Goal: Task Accomplishment & Management: Manage account settings

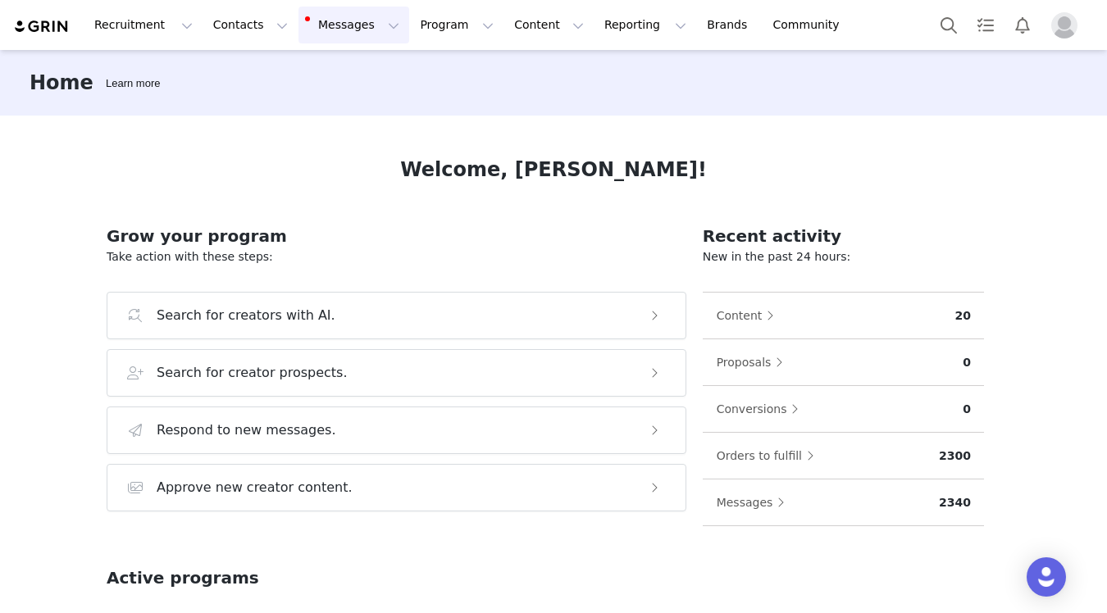
click at [354, 29] on button "Messages Messages" at bounding box center [354, 25] width 111 height 37
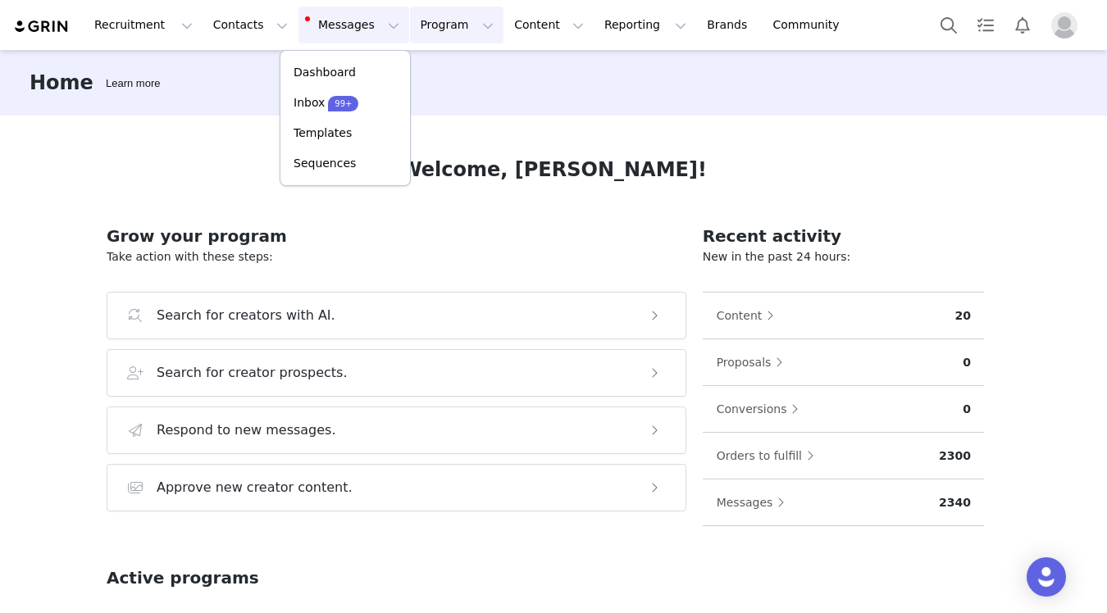
click at [417, 39] on button "Program Program" at bounding box center [456, 25] width 93 height 37
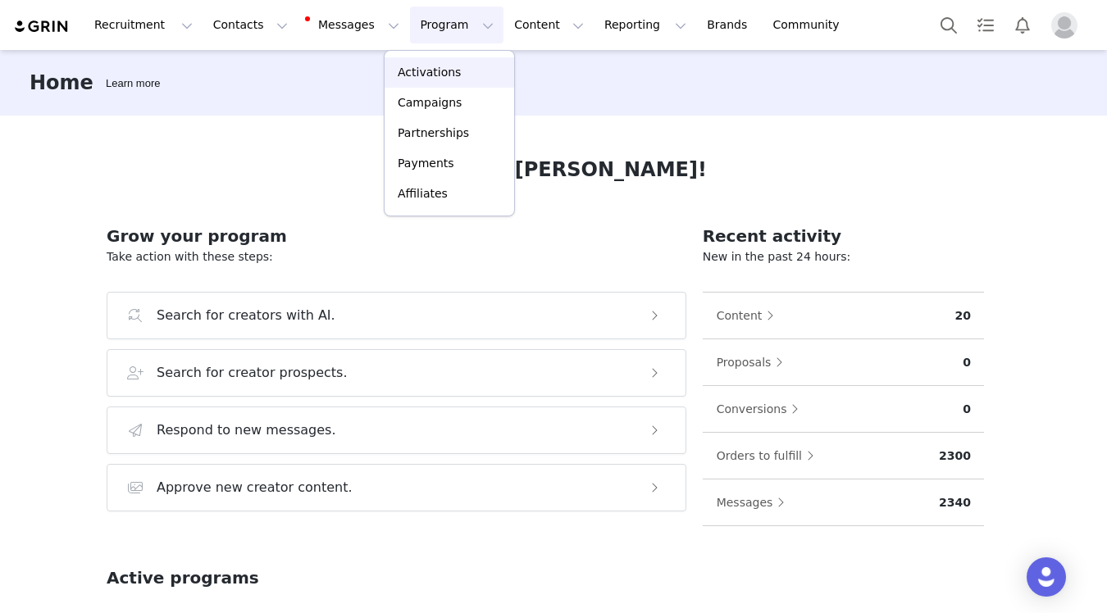
click at [423, 62] on link "Activations" at bounding box center [450, 72] width 130 height 30
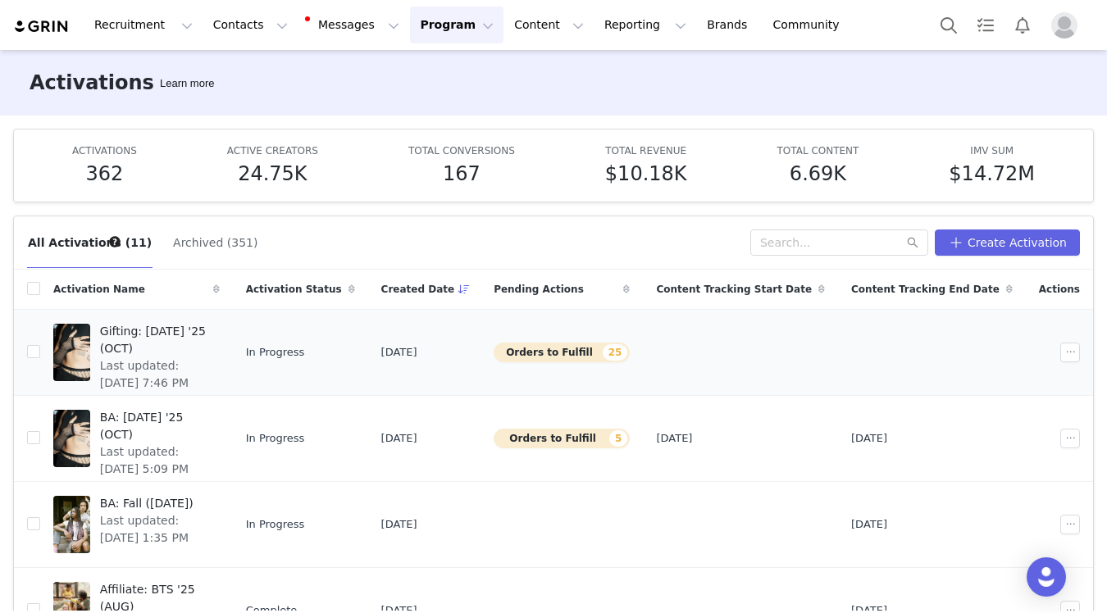
click at [210, 362] on span "Last updated: [DATE] 7:46 PM" at bounding box center [155, 375] width 110 height 34
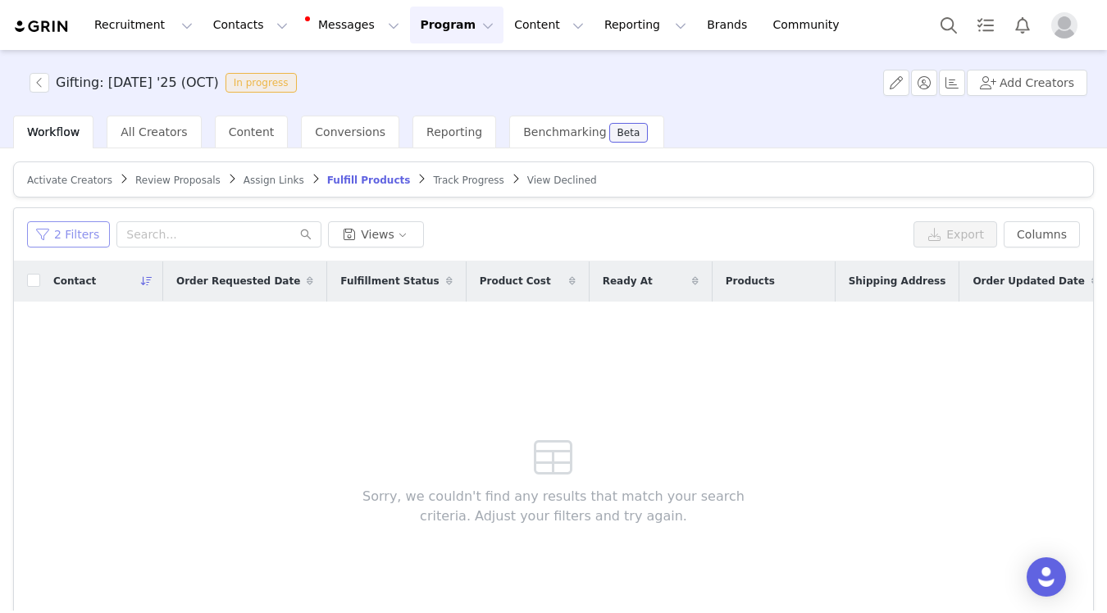
click at [71, 243] on button "2 Filters" at bounding box center [68, 234] width 83 height 26
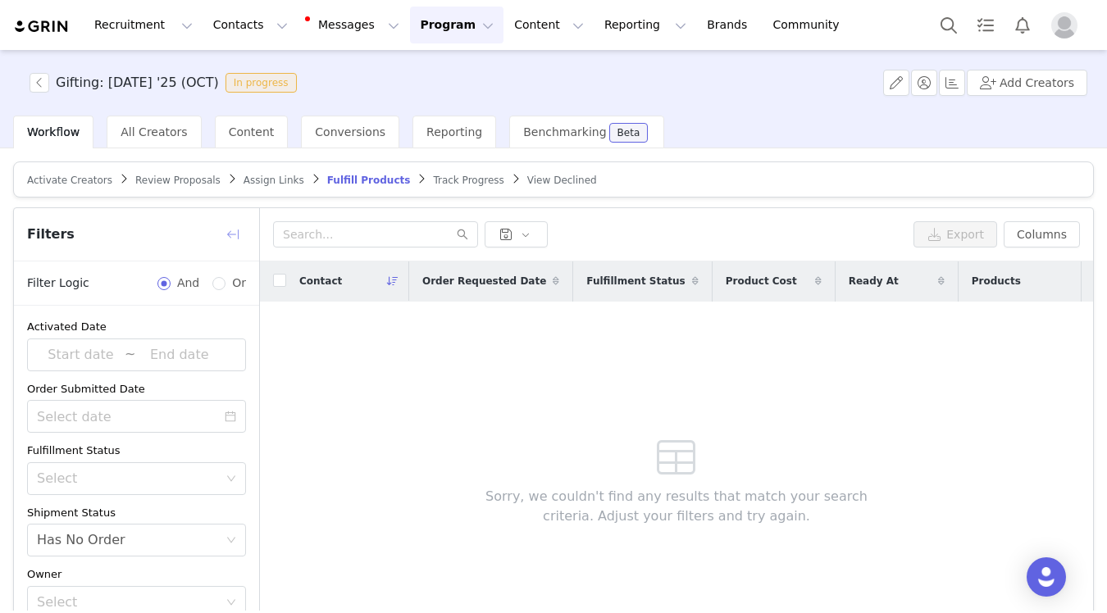
click at [233, 235] on button "button" at bounding box center [233, 234] width 26 height 26
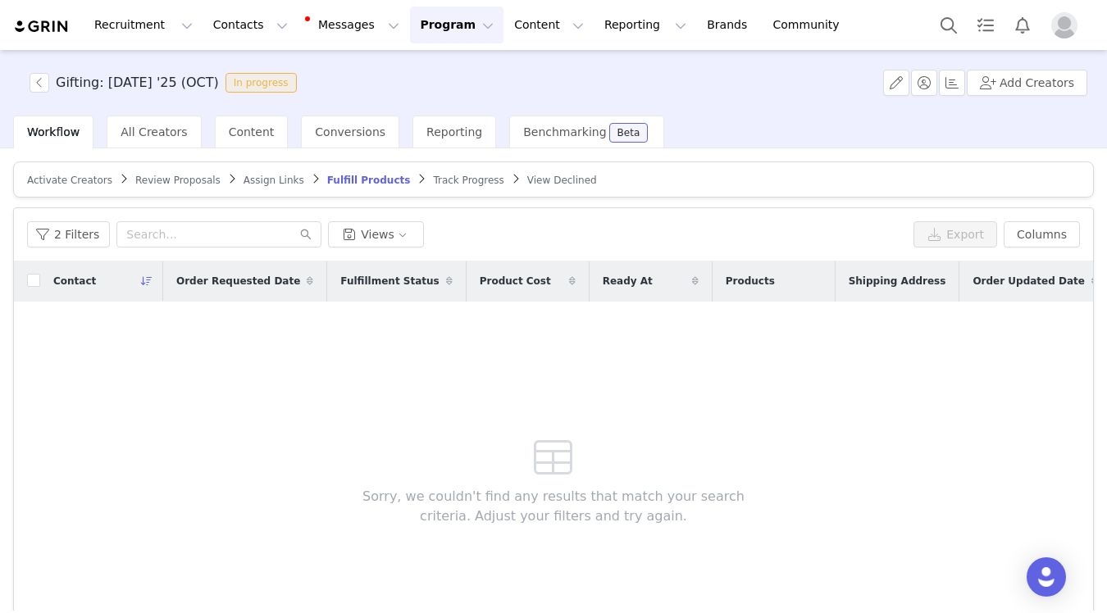
click at [403, 43] on div "Recruitment Recruitment Creator Search Curated Lists Landing Pages Web Extensio…" at bounding box center [553, 25] width 1107 height 50
click at [410, 27] on button "Program Program" at bounding box center [456, 25] width 93 height 37
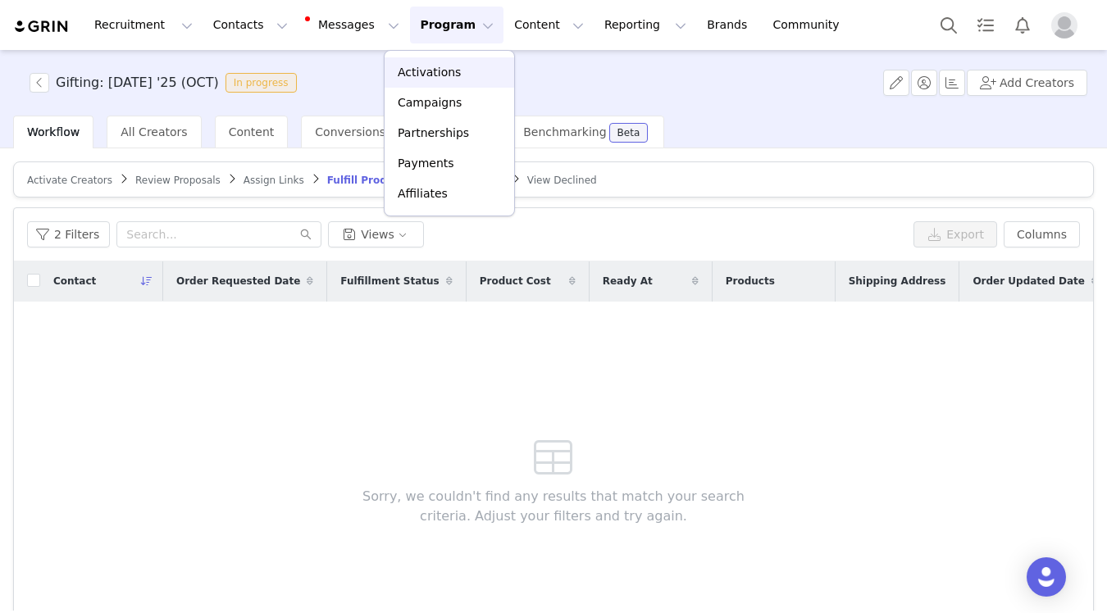
click at [434, 72] on p "Activations" at bounding box center [429, 72] width 63 height 17
